Goal: Navigation & Orientation: Find specific page/section

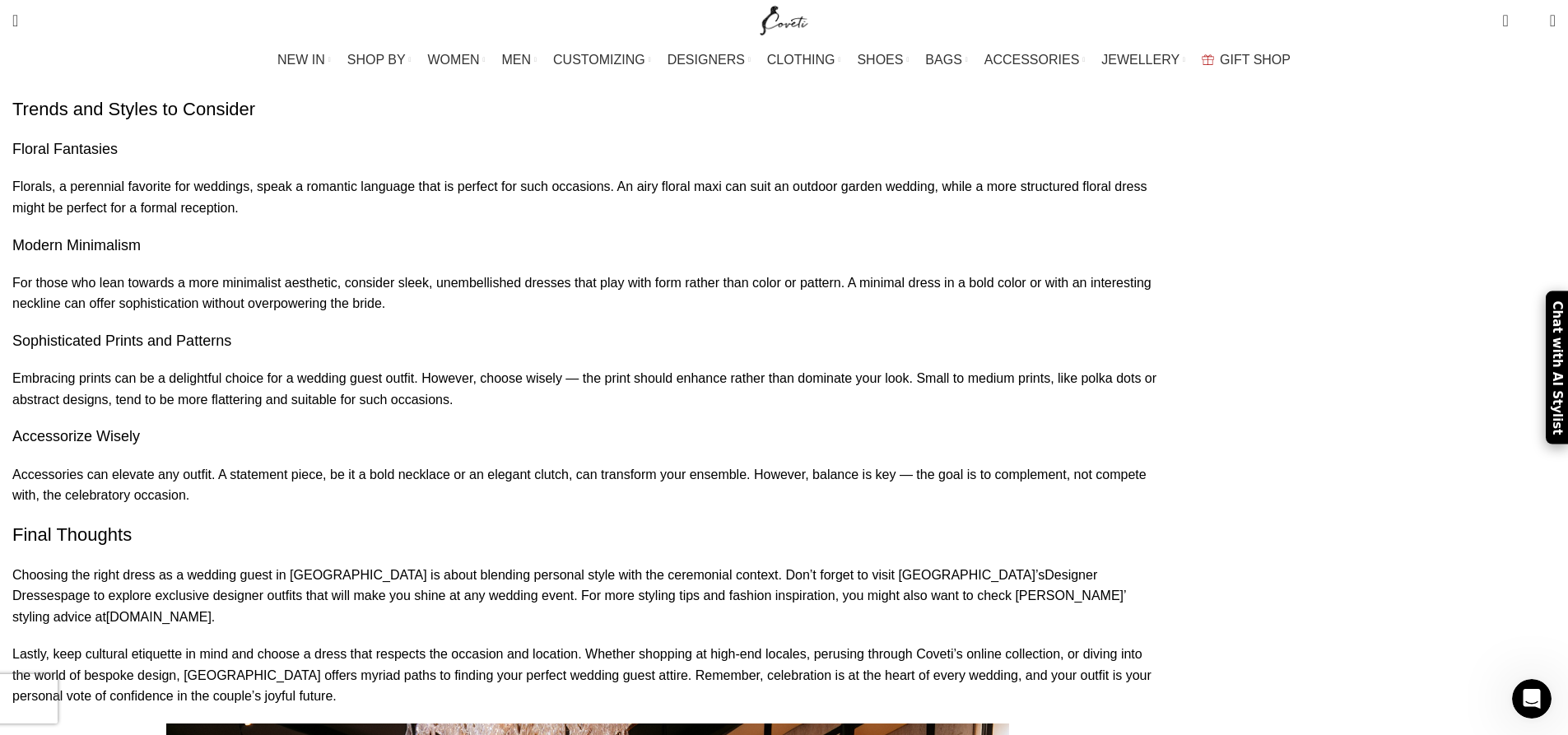
scroll to position [2551, 0]
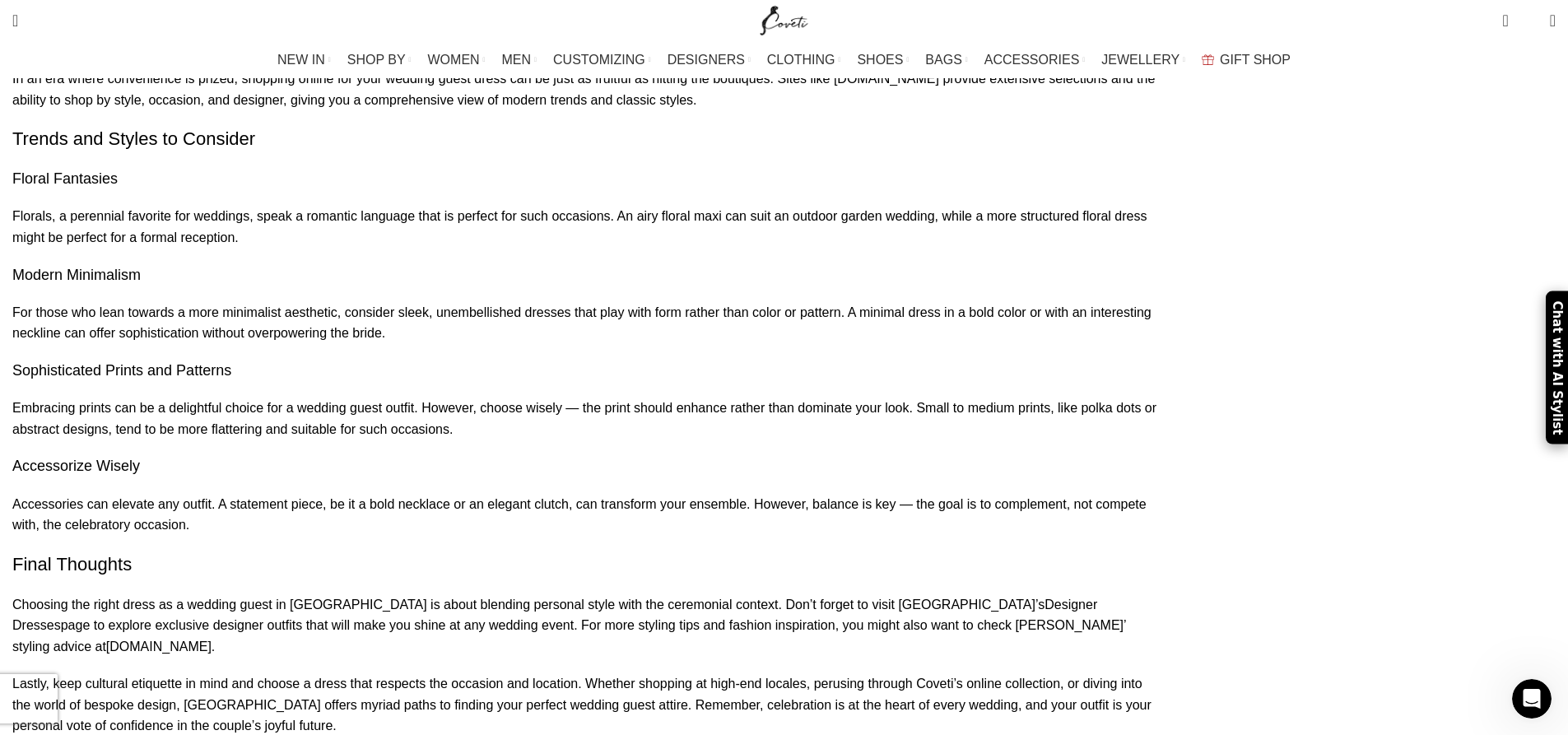
click at [378, 597] on link "Designer Dresses" at bounding box center [554, 615] width 1085 height 35
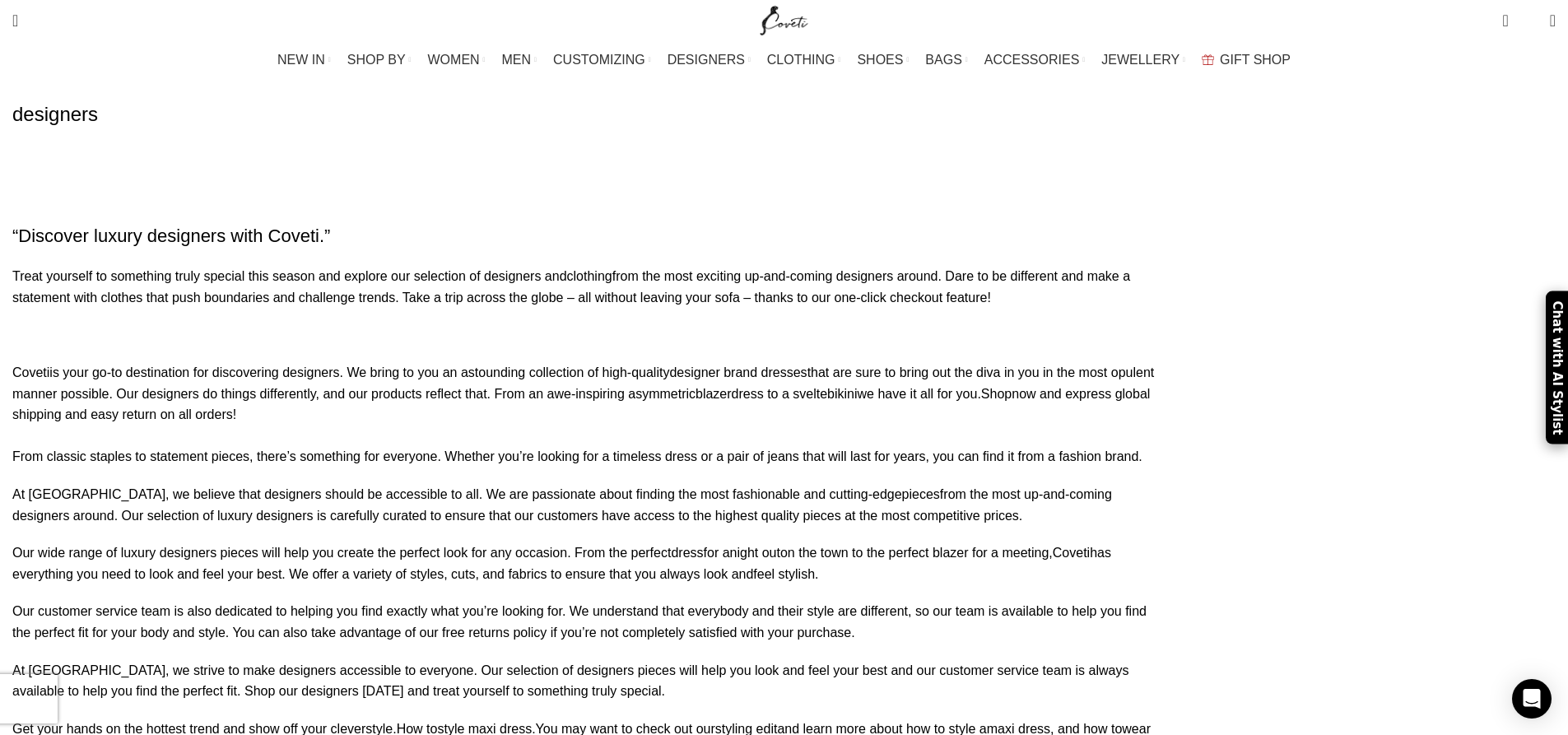
scroll to position [1482, 0]
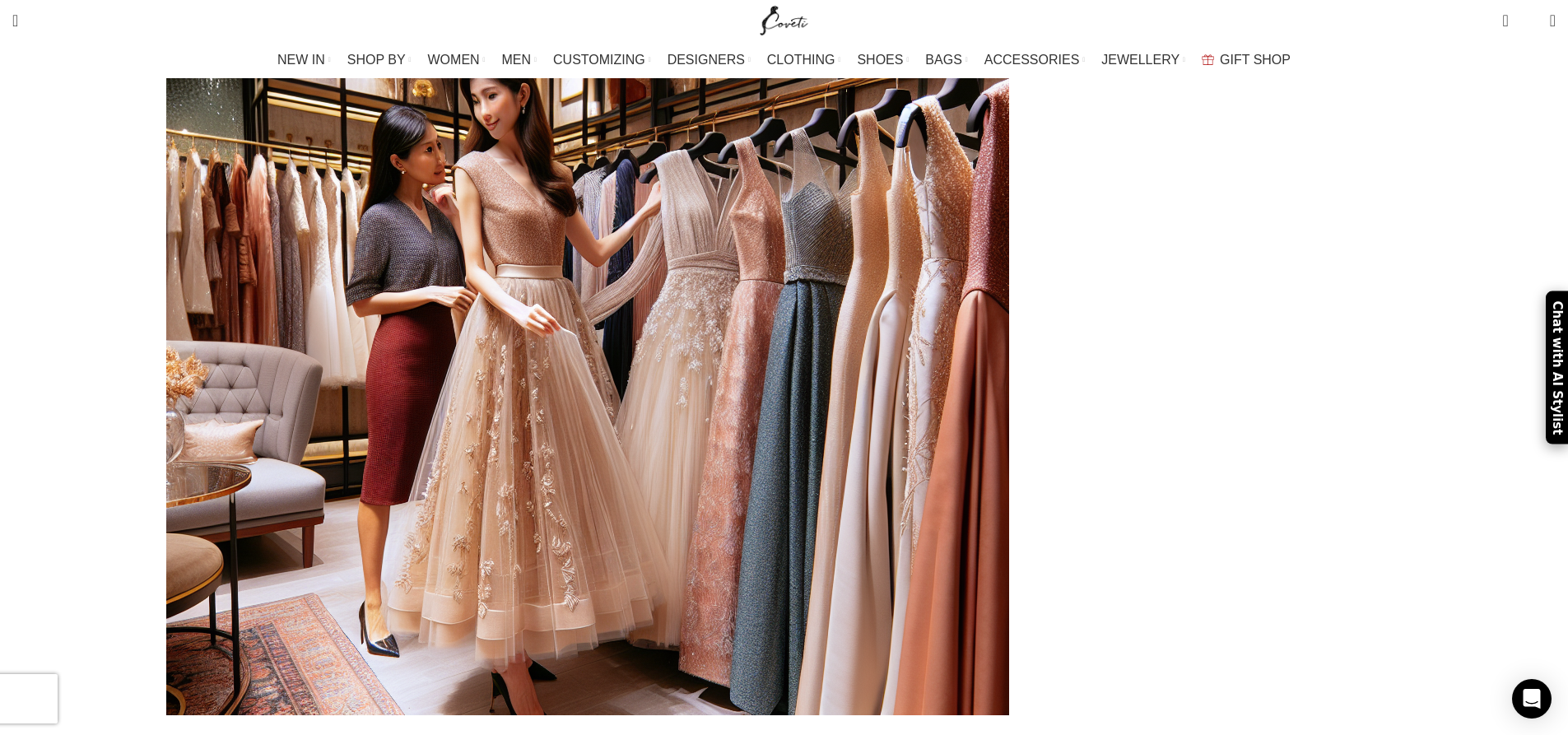
scroll to position [3458, 0]
